Goal: Check status

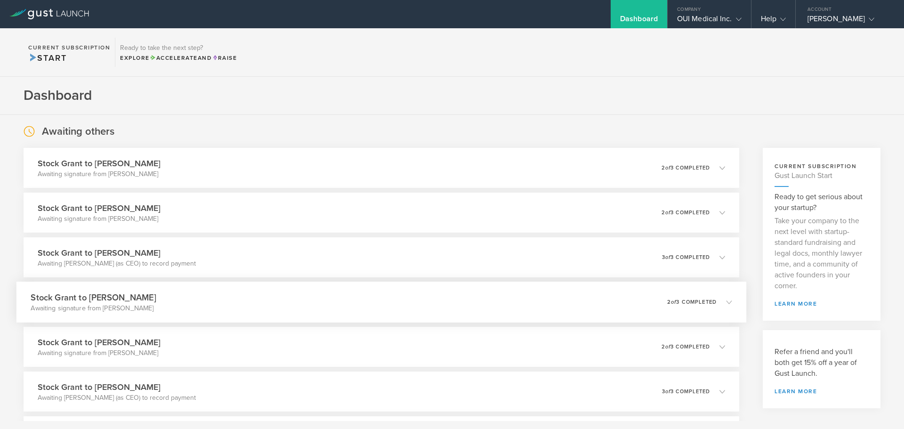
click at [577, 302] on div "Stock Grant to [PERSON_NAME] Awaiting signature from [PERSON_NAME] 0 undelivera…" at bounding box center [380, 301] width 729 height 41
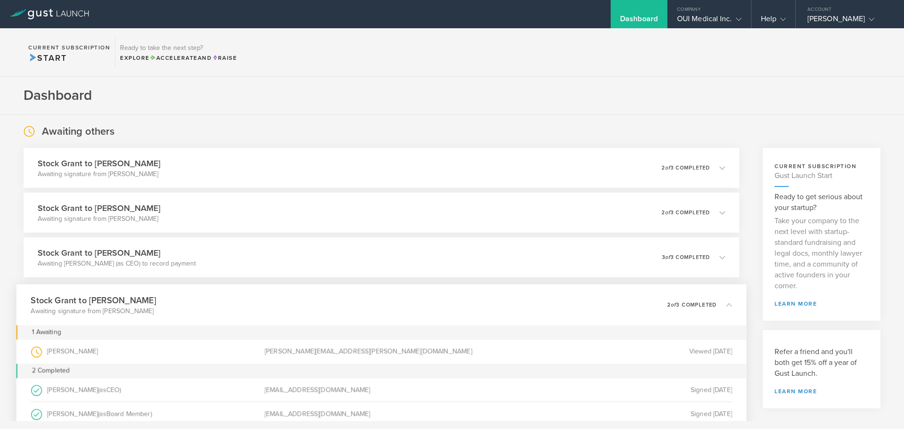
scroll to position [47, 0]
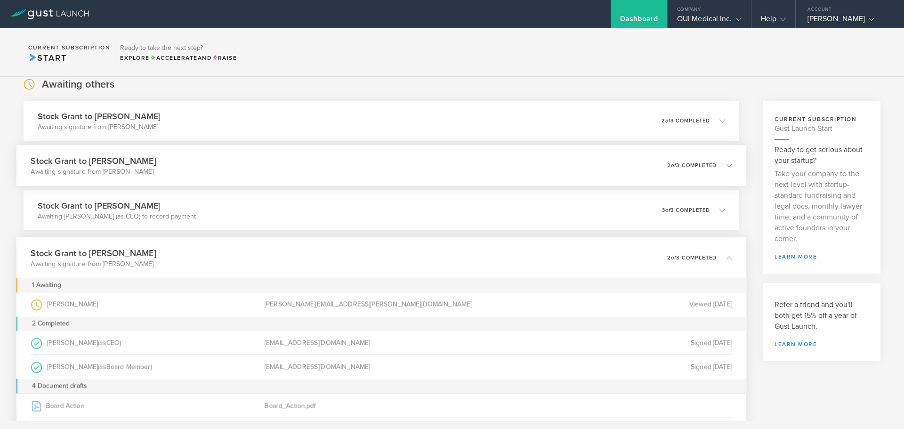
click at [698, 164] on p "2 of 3 completed" at bounding box center [691, 165] width 49 height 5
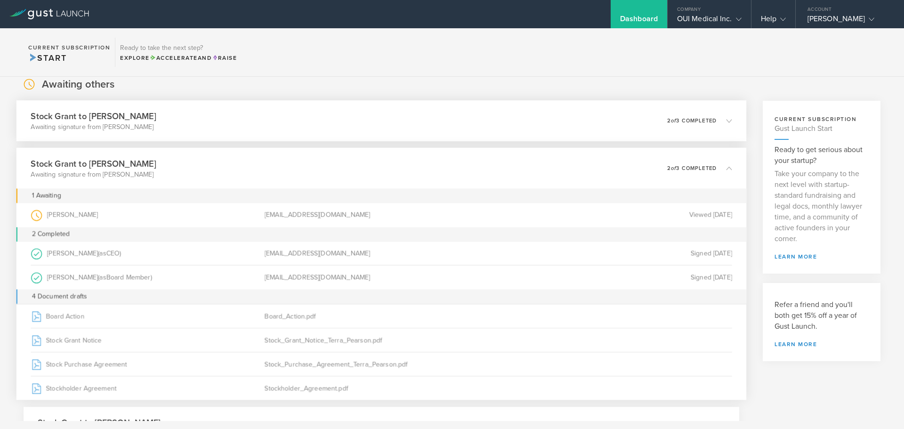
click at [688, 123] on p "2 of 3 completed" at bounding box center [691, 120] width 49 height 5
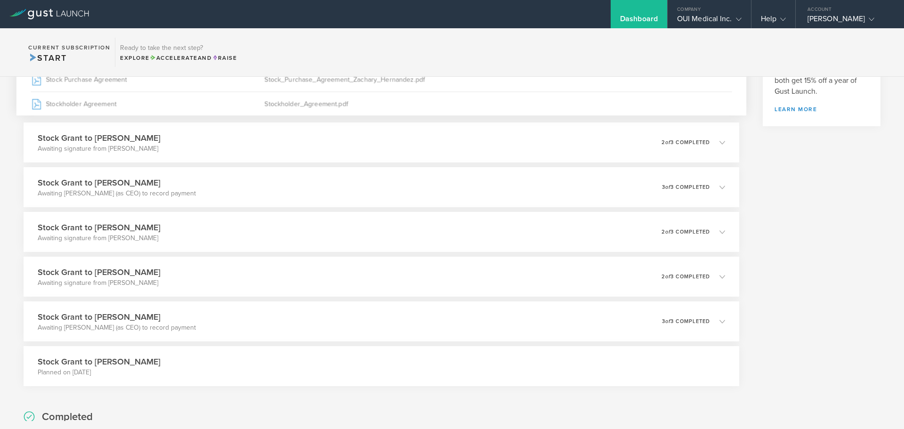
scroll to position [282, 0]
